Goal: Find specific page/section

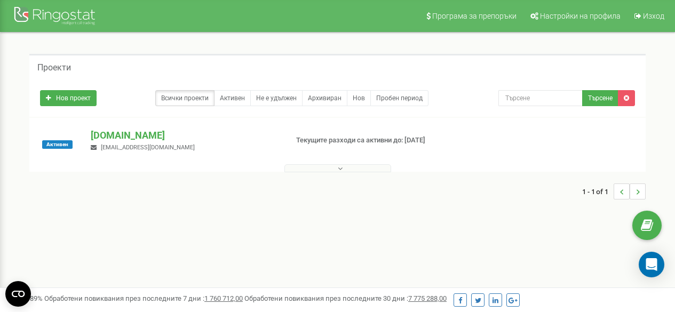
click at [113, 141] on p "[DOMAIN_NAME]" at bounding box center [185, 136] width 188 height 14
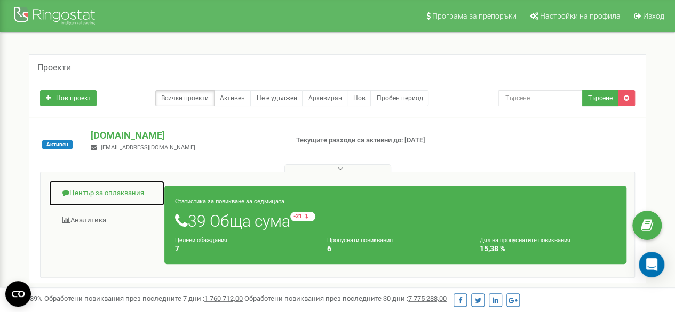
click at [124, 194] on link "Център за оплаквания" at bounding box center [107, 193] width 116 height 26
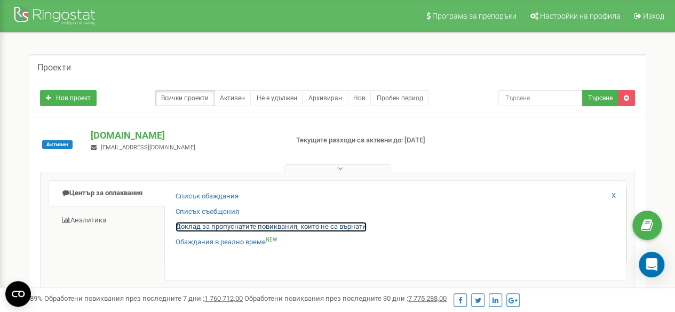
click at [227, 223] on link "Доклад за пропуснатите повиквания, които не са върнати" at bounding box center [270, 227] width 191 height 10
